Goal: Information Seeking & Learning: Learn about a topic

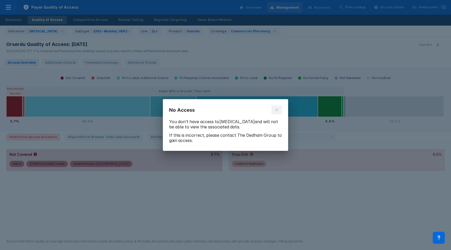
click at [274, 108] on button at bounding box center [277, 109] width 10 height 9
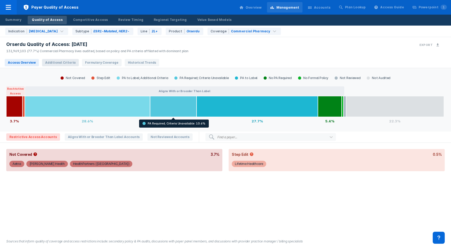
click at [67, 62] on span "Additional Criteria" at bounding box center [60, 62] width 37 height 7
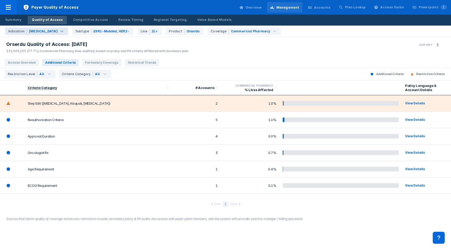
click at [47, 31] on div "[MEDICAL_DATA]" at bounding box center [43, 31] width 29 height 5
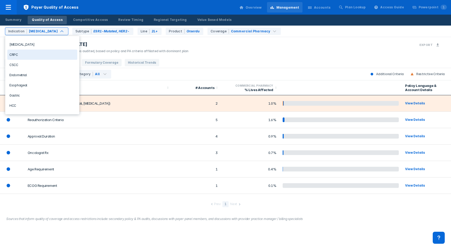
scroll to position [40, 0]
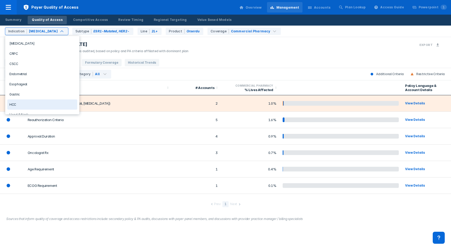
click at [17, 99] on div "HCC" at bounding box center [42, 104] width 70 height 10
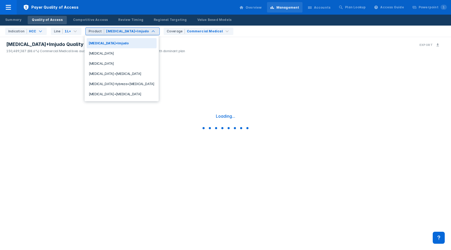
click at [107, 31] on div "[MEDICAL_DATA]+Imjudo" at bounding box center [127, 31] width 43 height 5
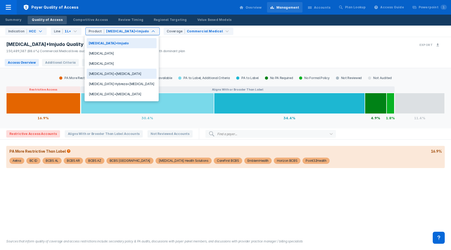
click at [106, 71] on div "[MEDICAL_DATA]+[MEDICAL_DATA]" at bounding box center [122, 74] width 70 height 10
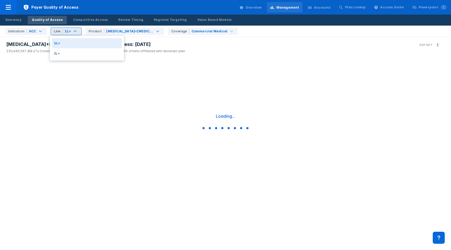
click at [77, 34] on div "Line 1L+" at bounding box center [66, 31] width 31 height 7
click at [72, 52] on div "2L+" at bounding box center [87, 53] width 70 height 10
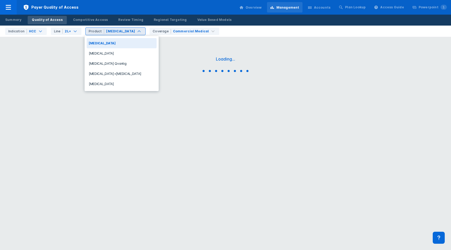
click at [118, 31] on div "[MEDICAL_DATA]" at bounding box center [120, 31] width 29 height 5
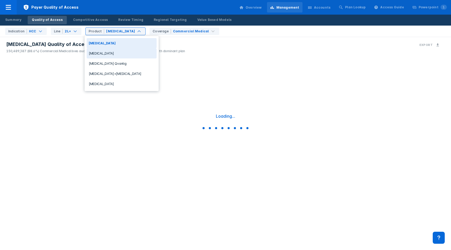
click at [114, 52] on div "[MEDICAL_DATA]" at bounding box center [122, 53] width 70 height 10
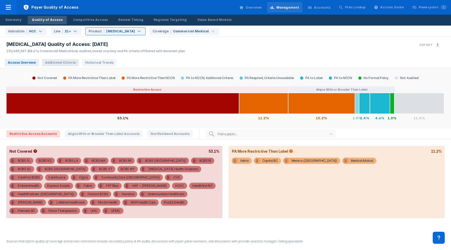
click at [52, 63] on span "Additional Criteria" at bounding box center [60, 62] width 37 height 7
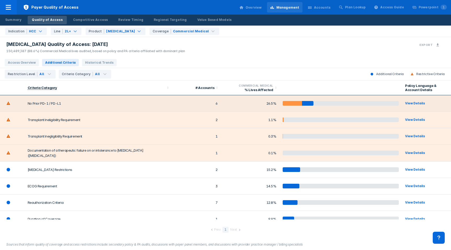
click at [77, 100] on td "No Prior PD-1 / PD-L1" at bounding box center [98, 103] width 147 height 16
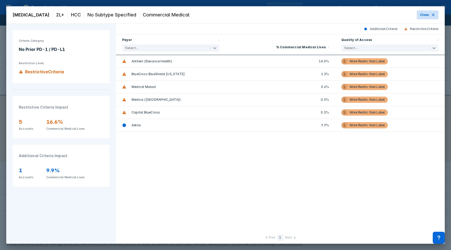
click at [418, 15] on button "Close" at bounding box center [428, 14] width 22 height 9
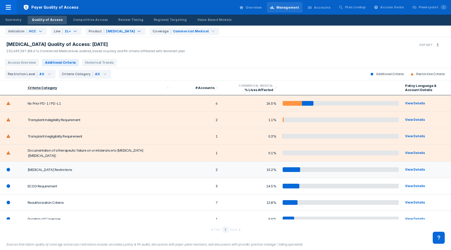
copy td "[MEDICAL_DATA] Restrictions"
drag, startPoint x: 78, startPoint y: 170, endPoint x: 17, endPoint y: 174, distance: 61.5
click at [17, 174] on tr "[MEDICAL_DATA] Restrictions 2 15.2% View Details" at bounding box center [225, 170] width 451 height 16
copy td "Transplant Inegligibility Requirement"
drag, startPoint x: 83, startPoint y: 135, endPoint x: 26, endPoint y: 132, distance: 57.3
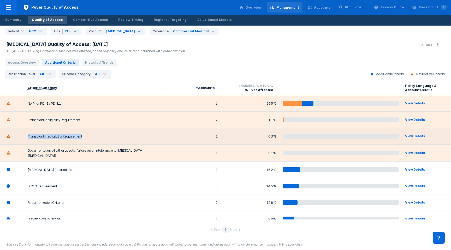
click at [26, 132] on td "Transplant Inegligibility Requirement" at bounding box center [98, 136] width 147 height 16
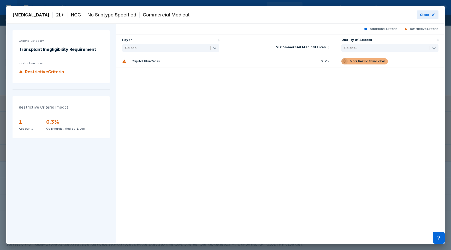
click at [68, 47] on div "Transplant Inegligibility Requirement" at bounding box center [61, 49] width 85 height 6
click at [431, 16] on button "Close" at bounding box center [428, 14] width 22 height 9
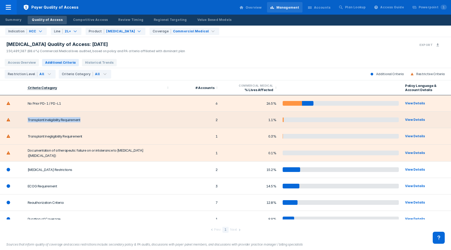
copy td "Transplant Ineligibility Requirement"
drag, startPoint x: 83, startPoint y: 119, endPoint x: 28, endPoint y: 120, distance: 54.6
click at [28, 120] on td "Transplant Ineligibility Requirement" at bounding box center [98, 120] width 147 height 16
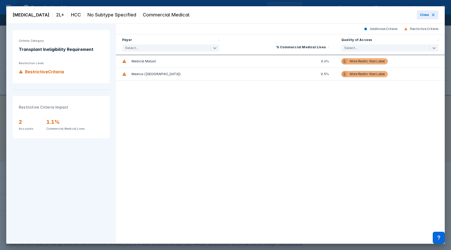
click at [64, 46] on div "Transplant Ineligibility Requirement" at bounding box center [61, 49] width 85 height 6
copy div "Transplant Ineligibility Requirement"
click at [422, 15] on span "Close" at bounding box center [424, 15] width 9 height 5
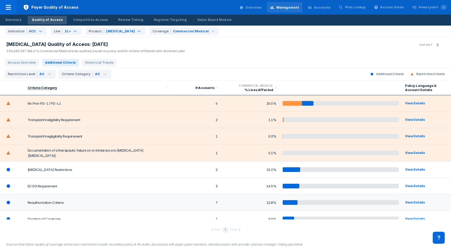
click at [63, 202] on td "Reauthorization Criteria" at bounding box center [98, 203] width 147 height 16
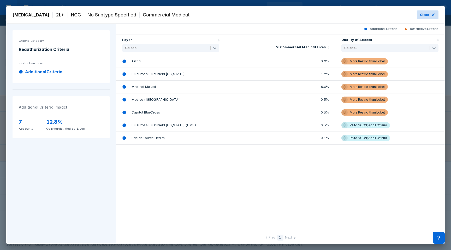
click at [419, 17] on button "Close" at bounding box center [428, 14] width 22 height 9
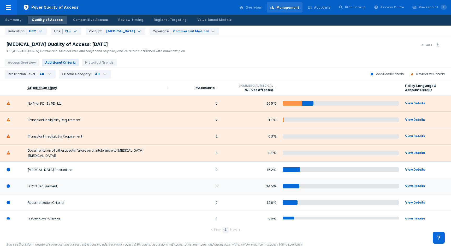
click at [54, 187] on td "ECOG Requirement" at bounding box center [98, 186] width 147 height 16
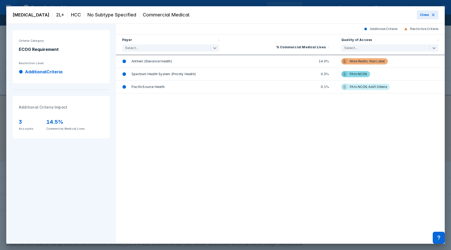
click at [41, 50] on div "ECOG Requirement" at bounding box center [61, 49] width 85 height 6
copy div "ECOG Requirement"
click at [422, 16] on span "Close" at bounding box center [424, 15] width 9 height 5
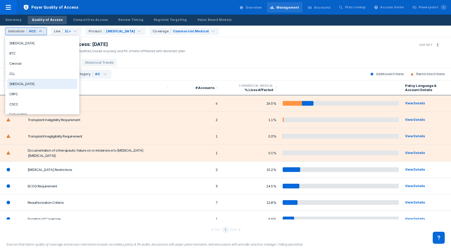
click at [28, 81] on div "[MEDICAL_DATA]" at bounding box center [42, 84] width 70 height 10
